Goal: Answer question/provide support

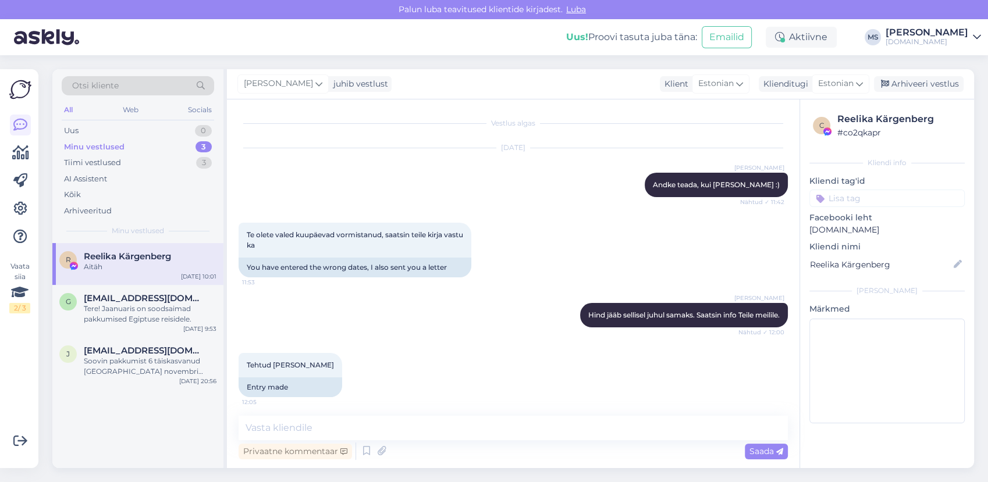
click at [151, 364] on div "Soovin pakkumist 6 täiskasvanud [GEOGRAPHIC_DATA] novembri [PERSON_NAME]-detsem…" at bounding box center [150, 366] width 133 height 21
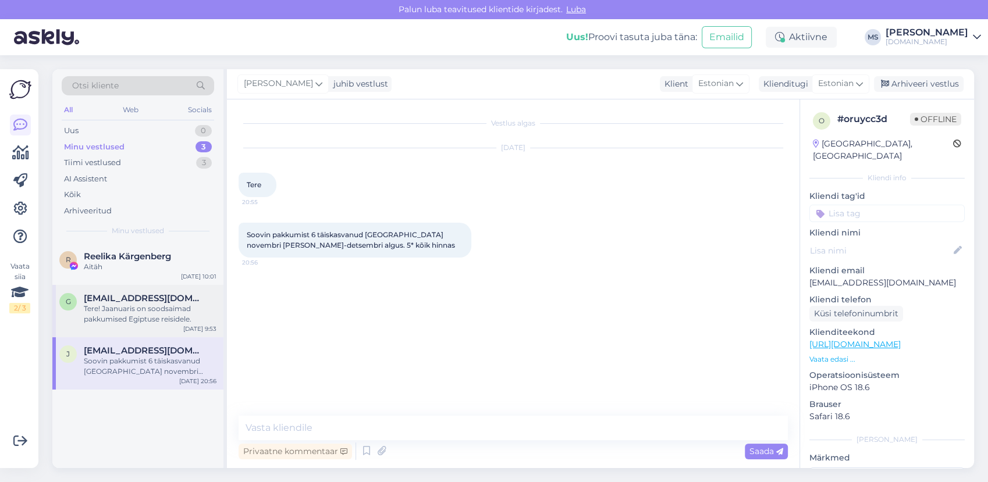
click at [141, 302] on span "[EMAIL_ADDRESS][DOMAIN_NAME]" at bounding box center [144, 298] width 121 height 10
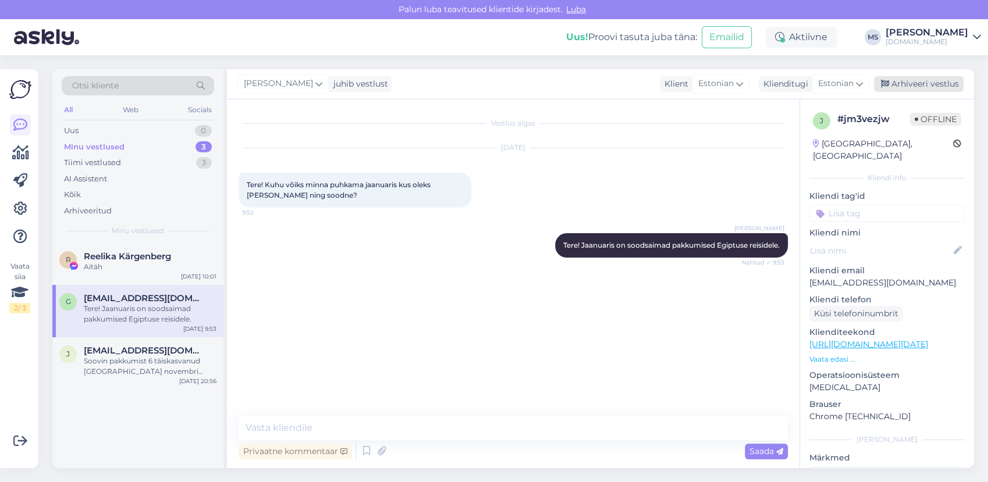
click at [935, 84] on div "Arhiveeri vestlus" at bounding box center [919, 84] width 90 height 16
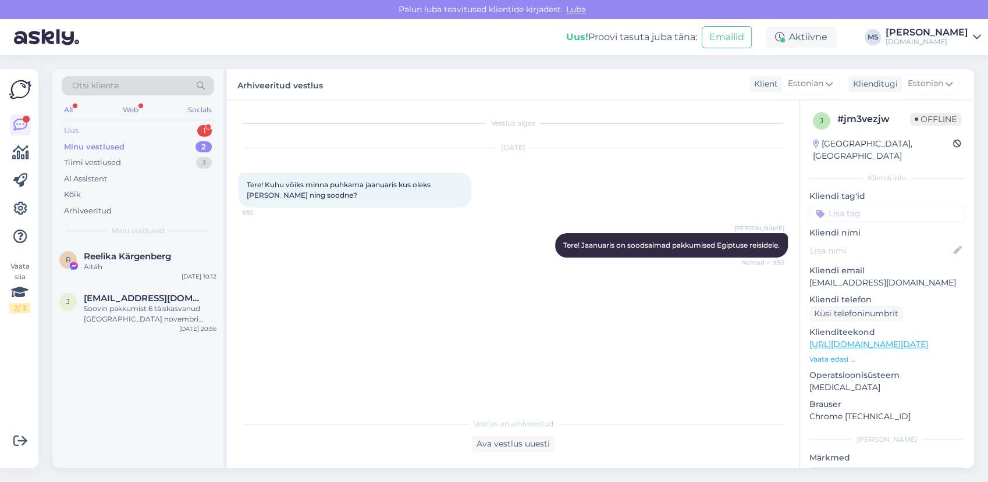
click at [108, 133] on div "Uus 1" at bounding box center [138, 131] width 152 height 16
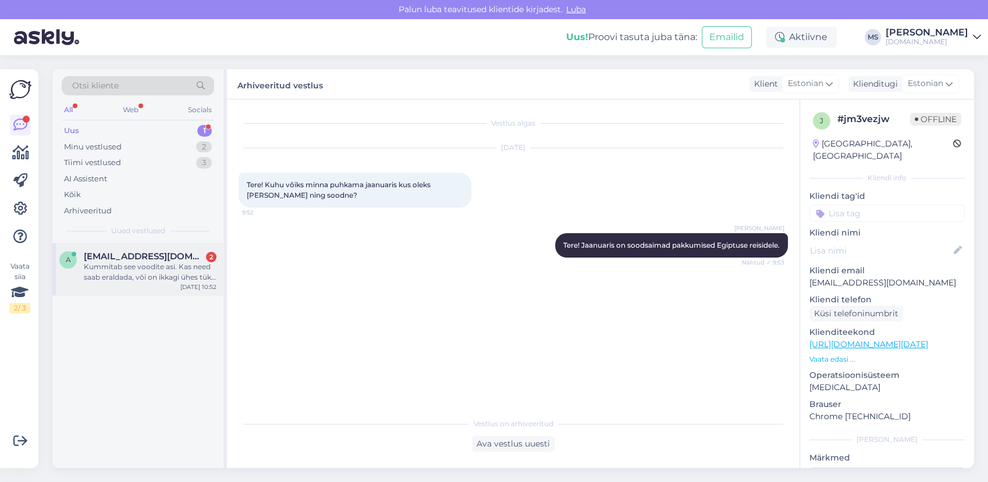
click at [139, 263] on div "Kummitab see voodite asi. Kas need saab eraldada, või on ikkagi ühes tükis kahe…" at bounding box center [150, 272] width 133 height 21
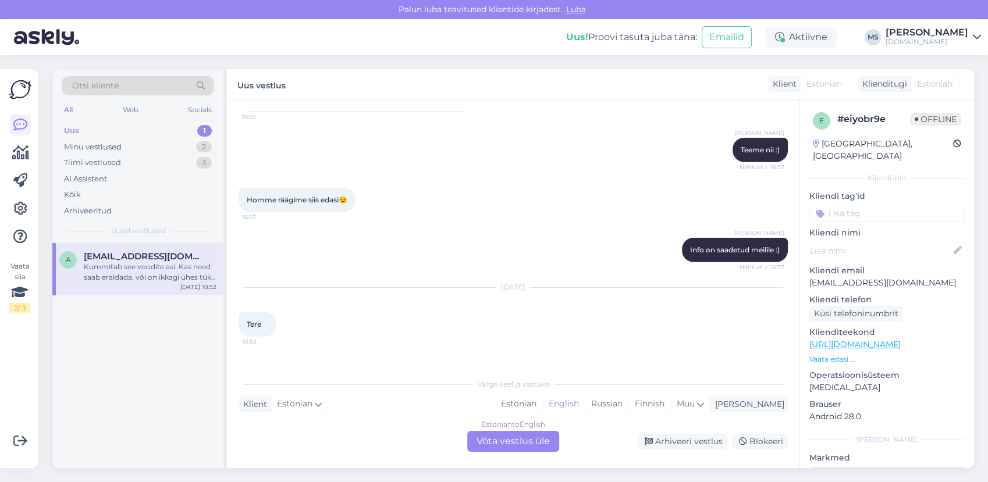
scroll to position [3137, 0]
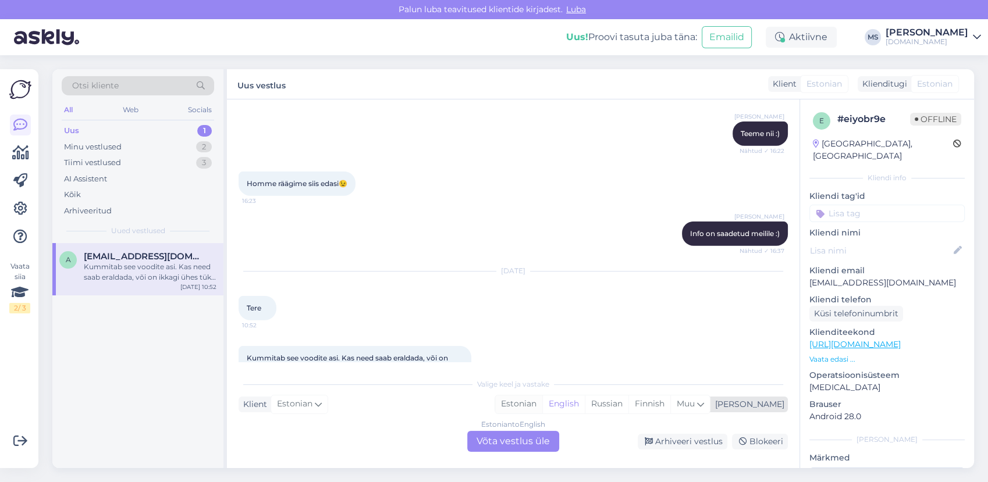
click at [542, 408] on div "Estonian" at bounding box center [518, 404] width 47 height 17
click at [530, 437] on div "Estonian to Estonian Võta vestlus üle" at bounding box center [513, 441] width 92 height 21
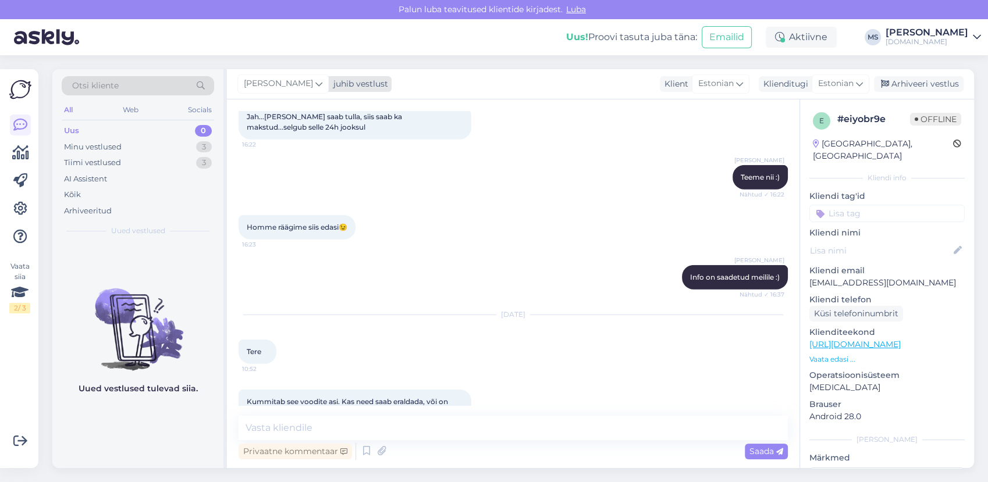
drag, startPoint x: 275, startPoint y: 88, endPoint x: 283, endPoint y: 91, distance: 8.1
click at [277, 88] on span "[PERSON_NAME]" at bounding box center [278, 83] width 69 height 13
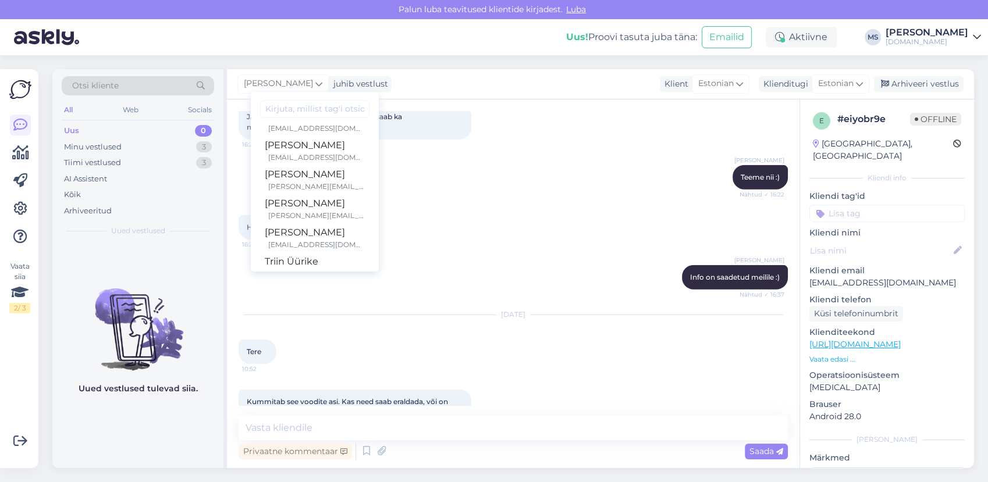
scroll to position [42, 0]
click at [307, 239] on div "[PERSON_NAME]" at bounding box center [315, 239] width 100 height 14
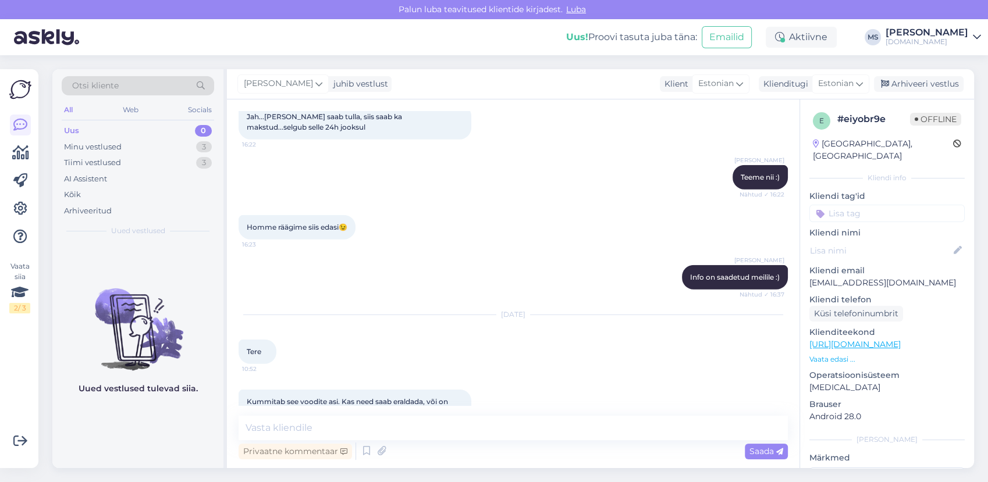
scroll to position [3108, 0]
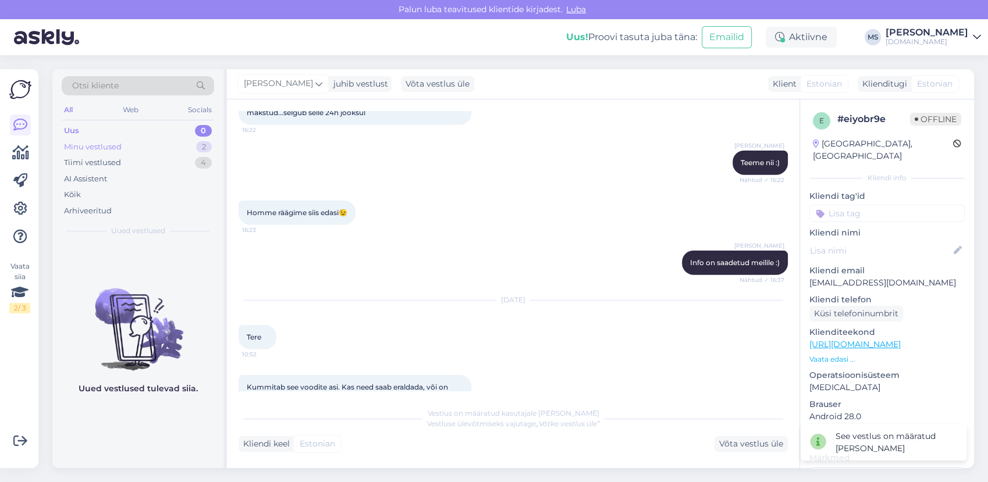
click at [131, 141] on div "Minu vestlused 2" at bounding box center [138, 147] width 152 height 16
